Goal: Navigation & Orientation: Find specific page/section

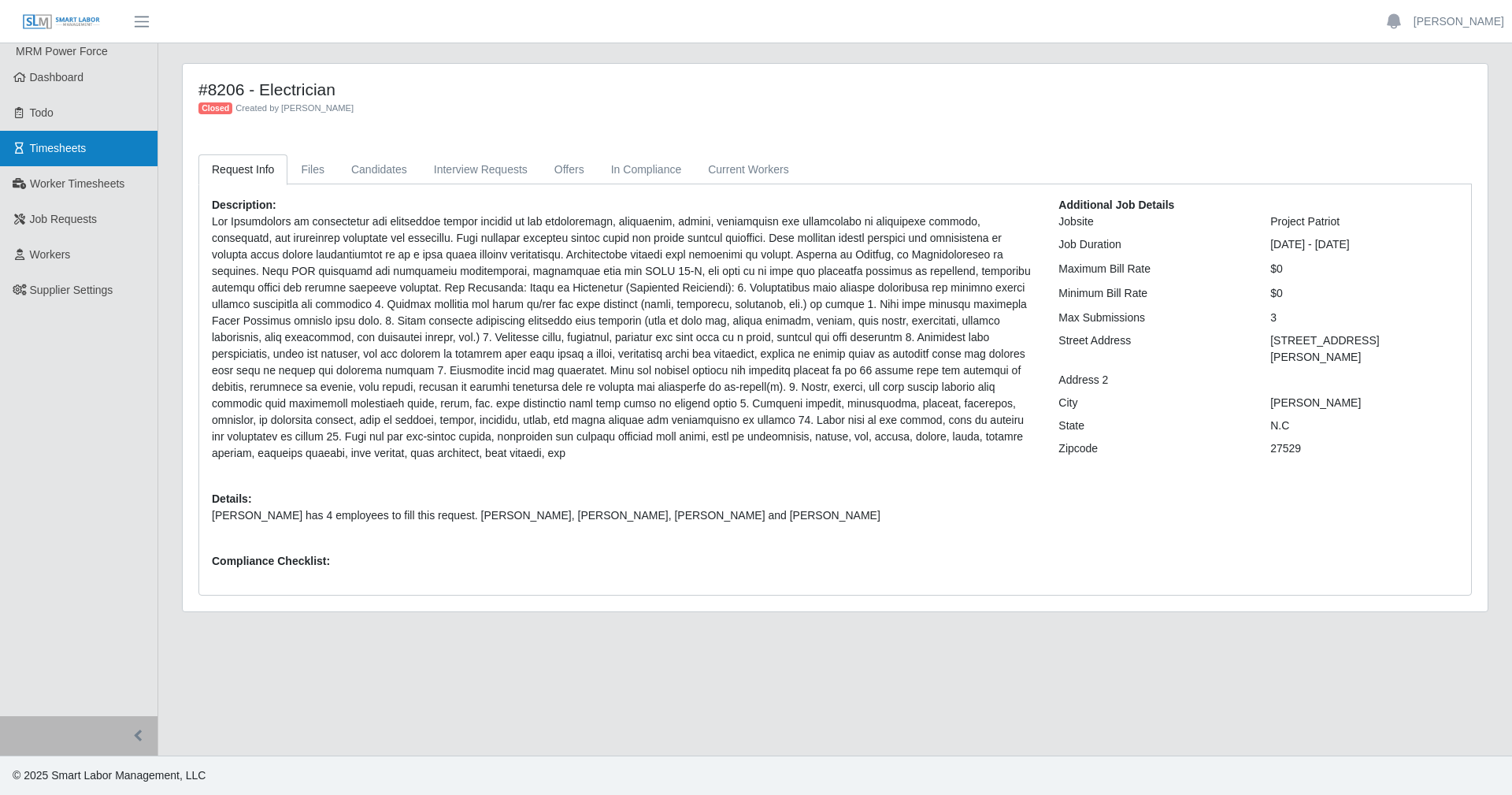
click at [61, 158] on link "Timesheets" at bounding box center [79, 148] width 158 height 35
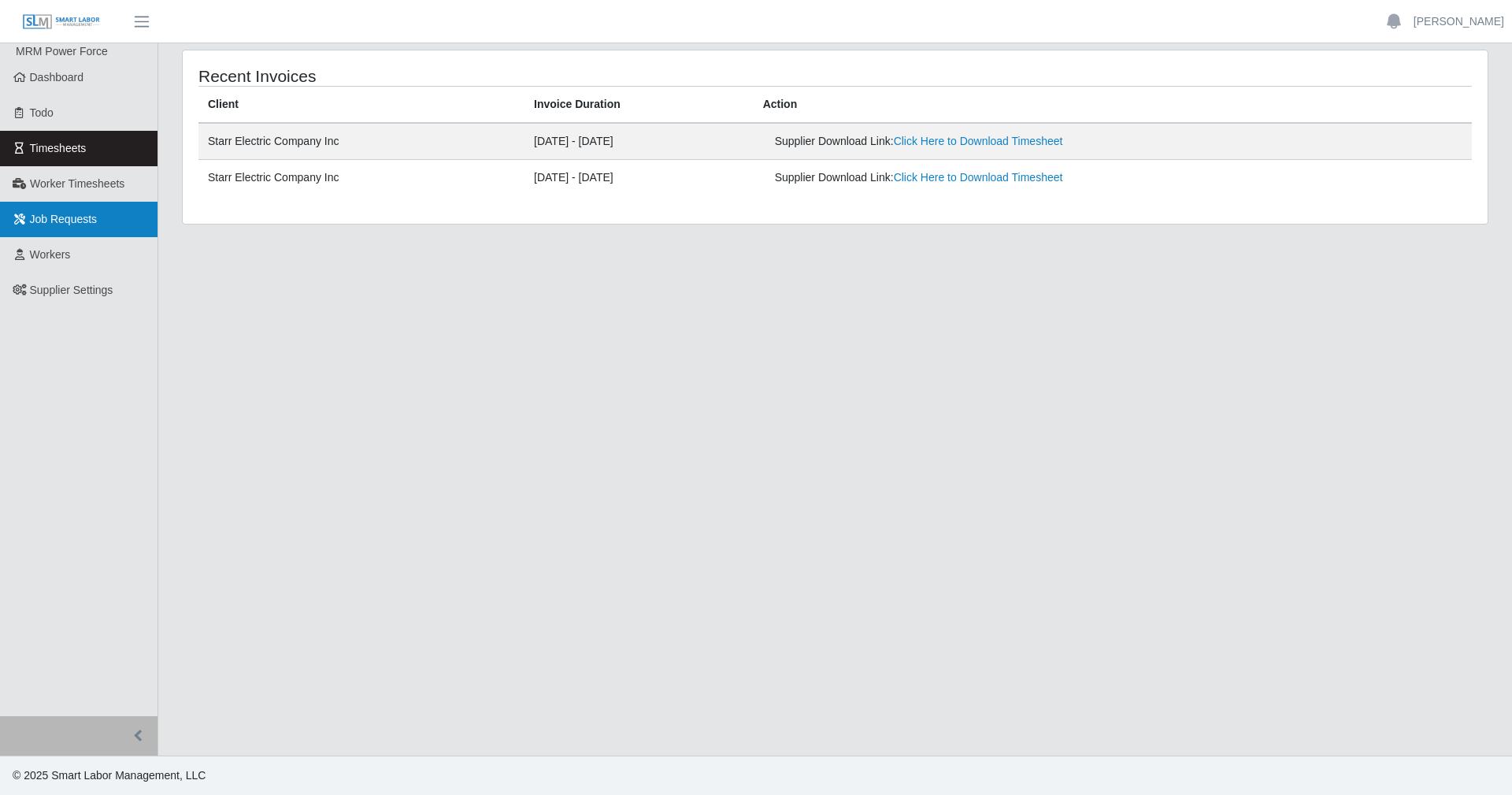
click at [60, 216] on span "Job Requests" at bounding box center [63, 219] width 68 height 13
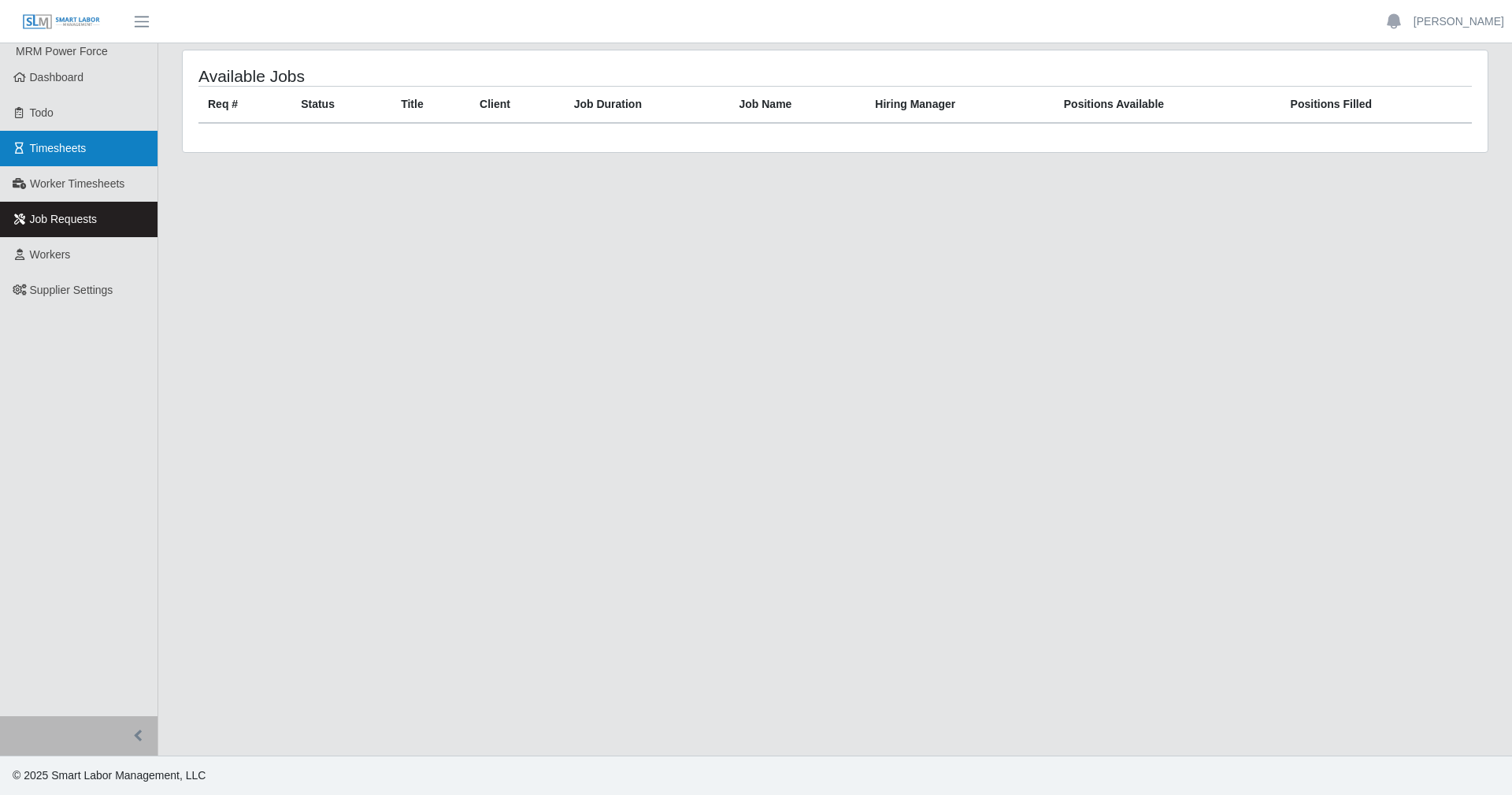
click at [62, 166] on link "Timesheets" at bounding box center [79, 148] width 158 height 35
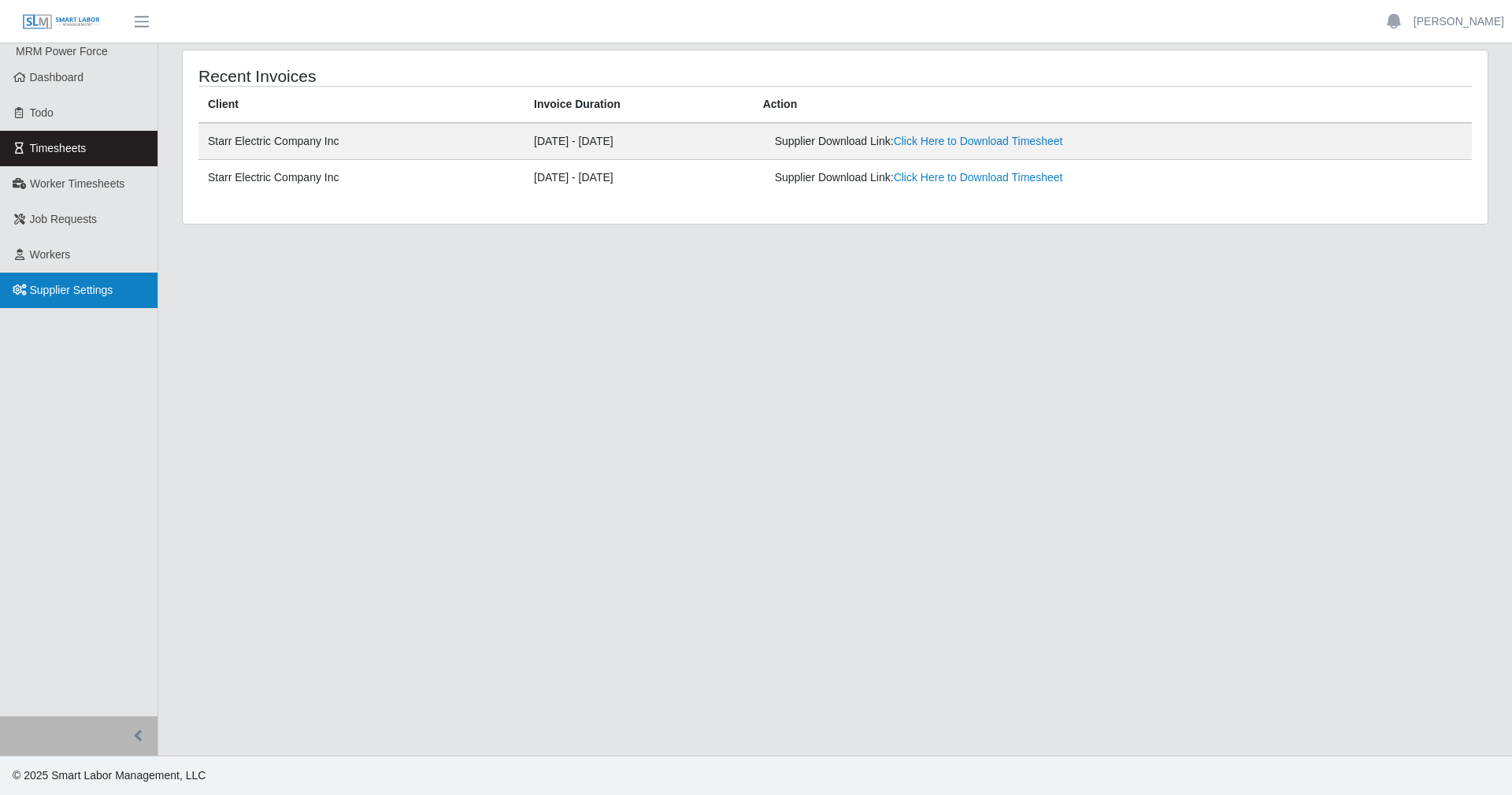
click at [87, 292] on span "Supplier Settings" at bounding box center [71, 290] width 83 height 13
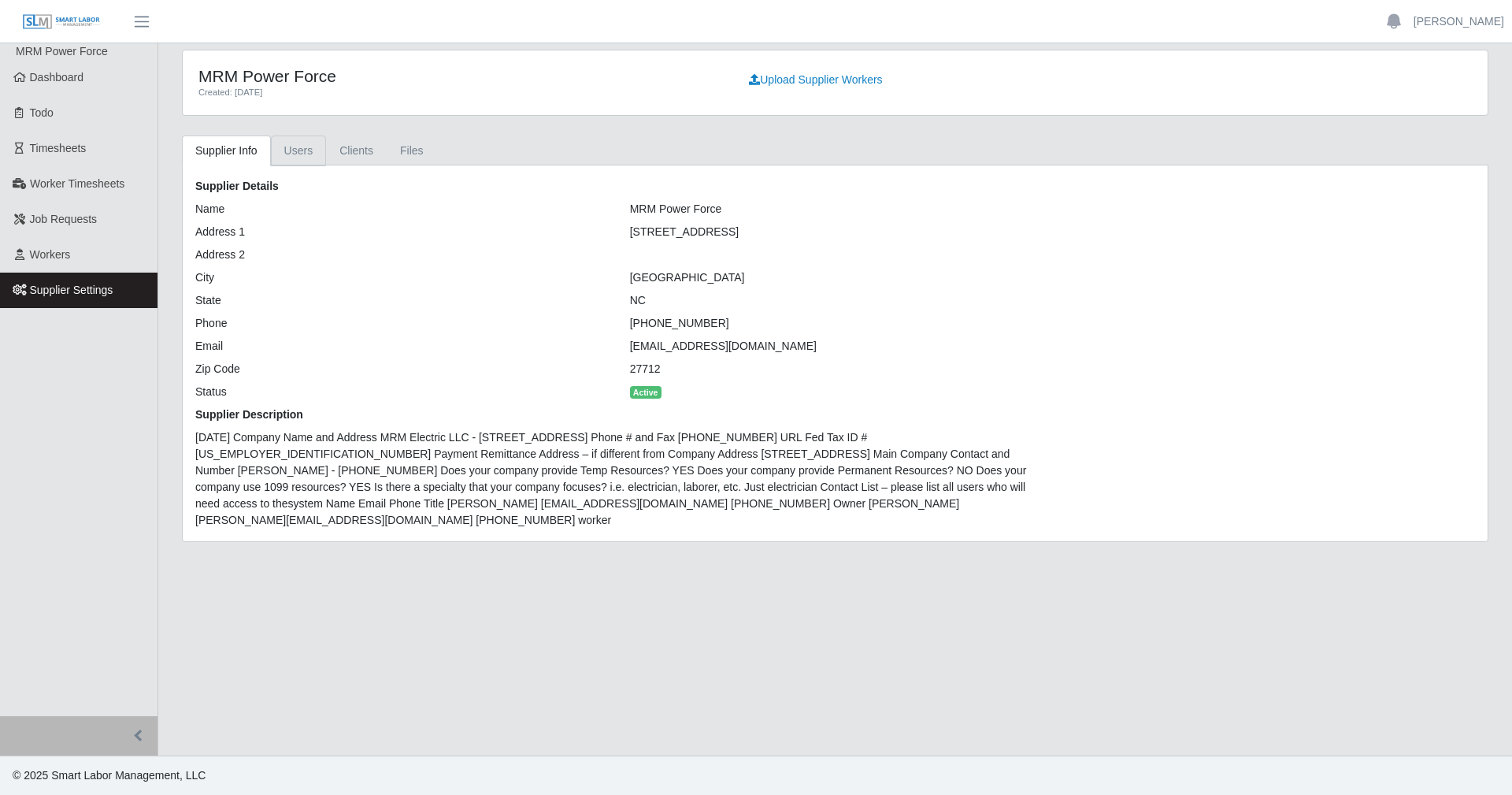
click at [322, 153] on link "Users" at bounding box center [298, 151] width 56 height 31
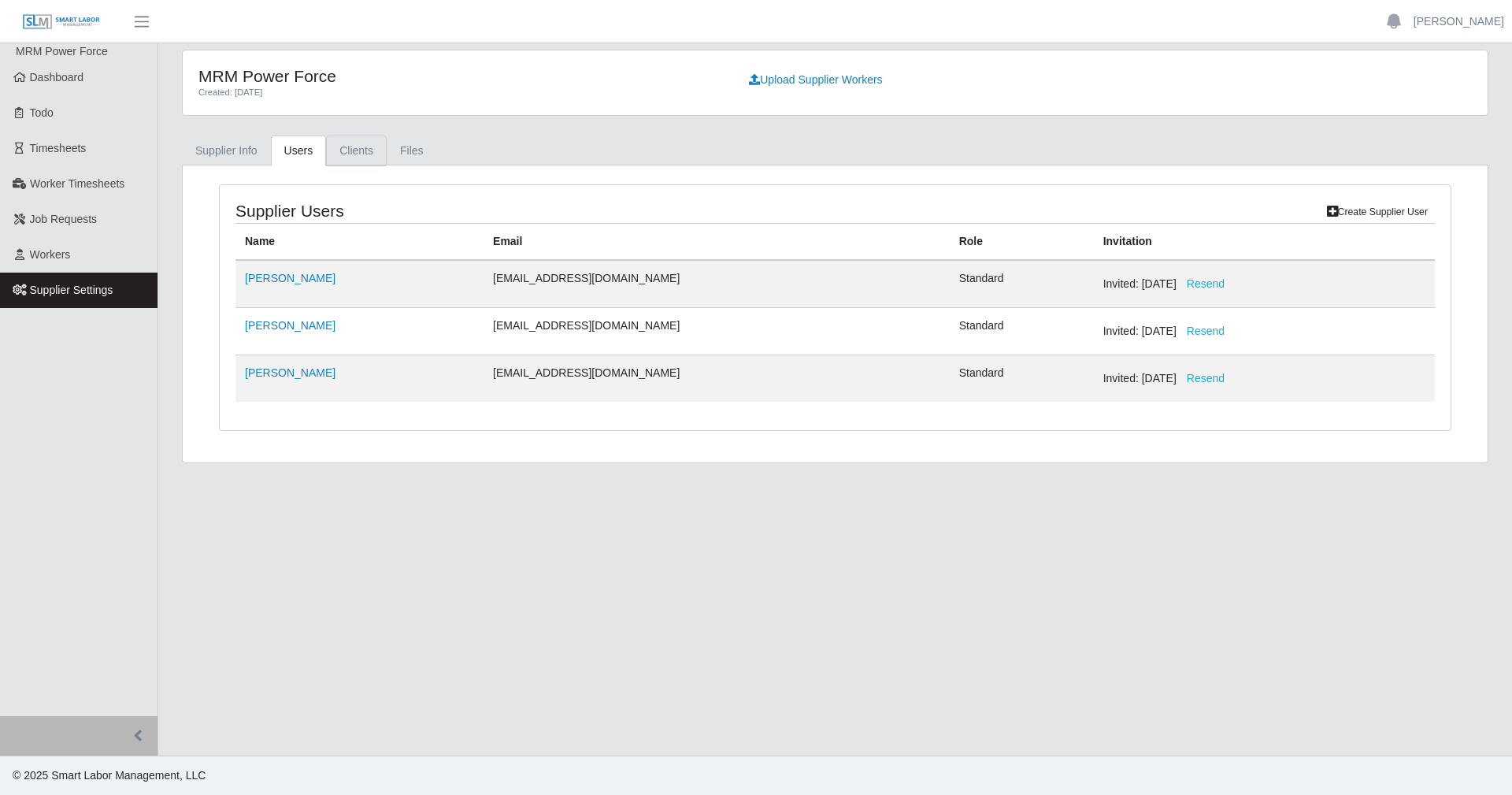
click at [330, 156] on link "Clients" at bounding box center [356, 151] width 61 height 31
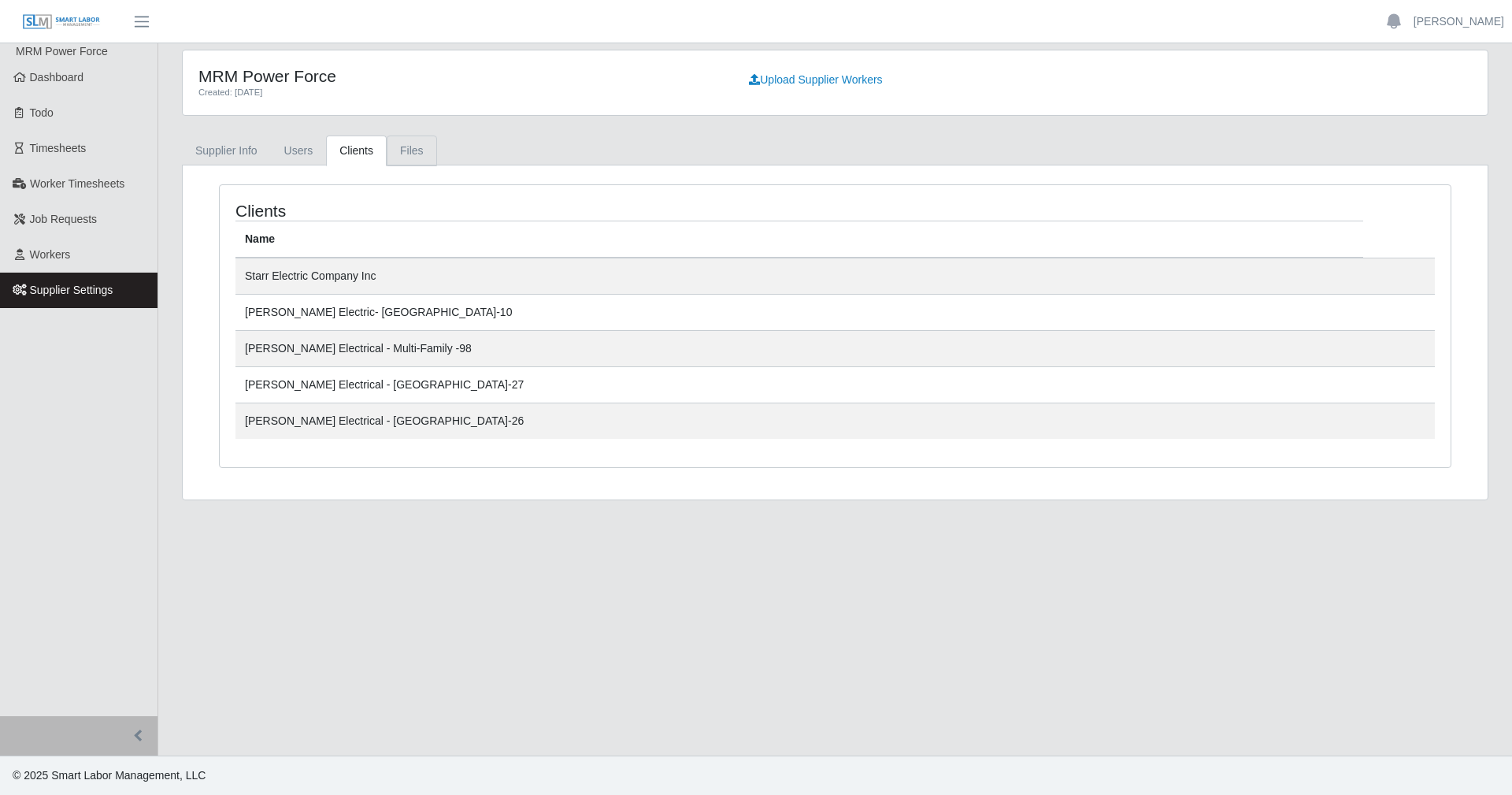
click at [413, 148] on link "Files" at bounding box center [412, 151] width 51 height 31
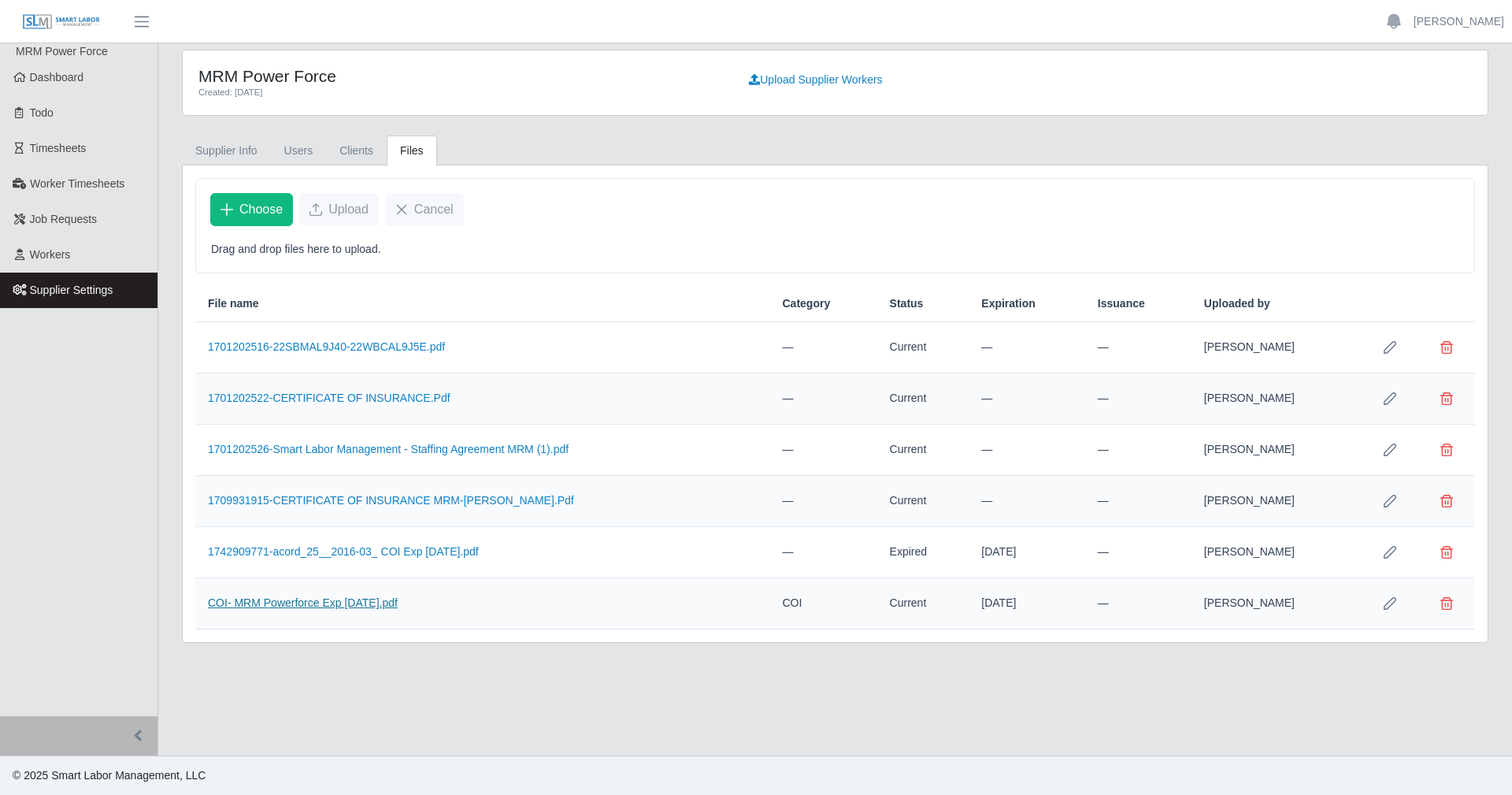
click at [343, 600] on link "COI- MRM Powerforce Exp [DATE].pdf" at bounding box center [302, 602] width 190 height 13
click at [514, 444] on link "1701202526-Smart Labor Management - Staffing Agreement MRM (1).pdf" at bounding box center [388, 449] width 361 height 13
